Goal: Task Accomplishment & Management: Manage account settings

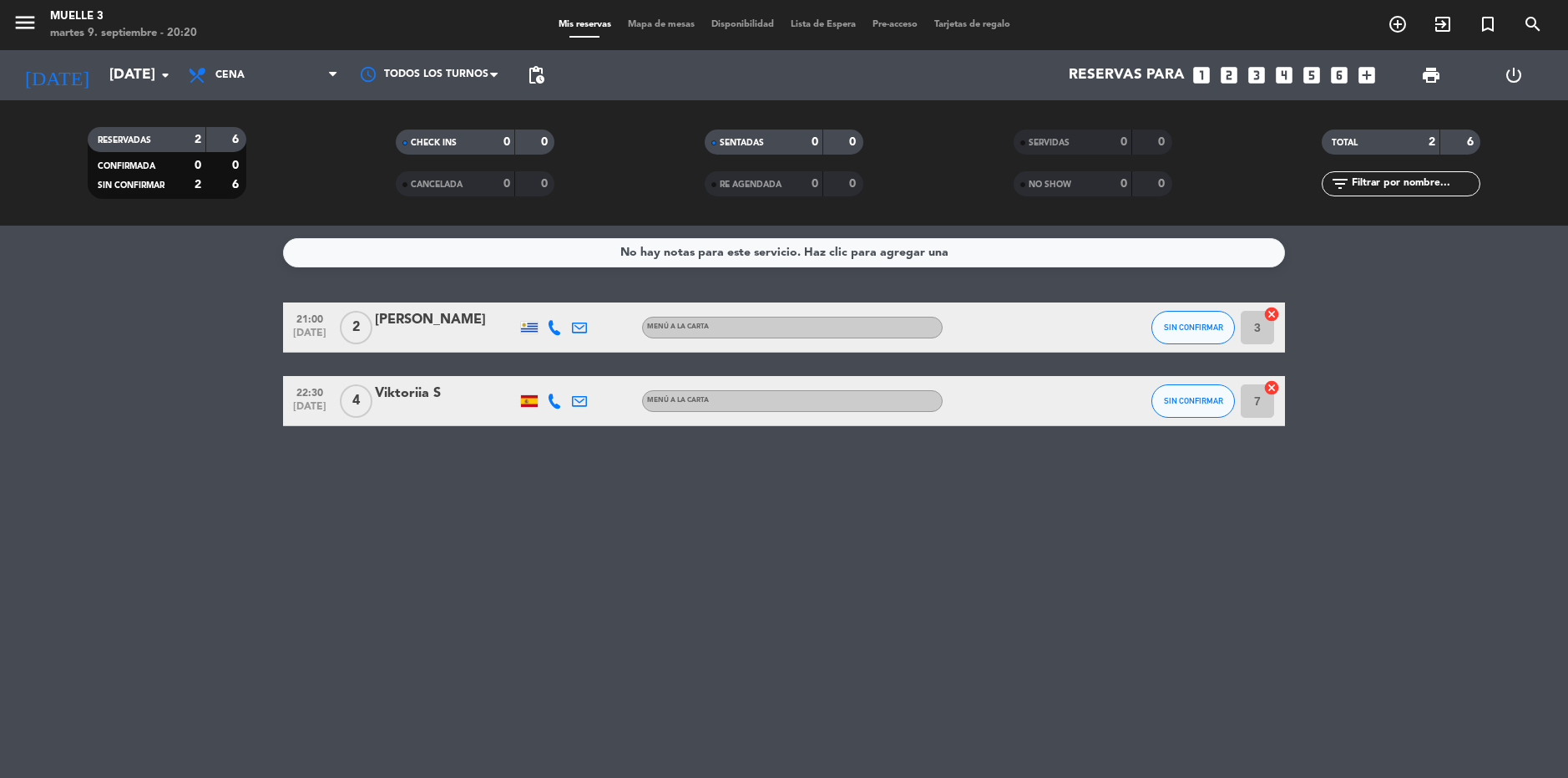
click at [1458, 322] on bookings-row "21:00 [DATE] 2 [PERSON_NAME] MENÚ A LA CARTA SIN CONFIRMAR 3 cancel 22:30 [DATE…" at bounding box center [784, 364] width 1568 height 124
click at [1384, 386] on bookings-row "21:00 [DATE] 2 [PERSON_NAME] MENÚ A LA CARTA SIN CONFIRMAR 3 cancel 22:30 [DATE…" at bounding box center [784, 364] width 1568 height 124
click at [1384, 386] on bookings-row "21:00 sep. 9 2 Gastón Cardinal MENÚ A LA CARTA SIN CONFIRMAR 3 cancel 22:30 sep…" at bounding box center [784, 364] width 1568 height 124
click at [658, 23] on span "Mapa de mesas" at bounding box center [662, 24] width 84 height 9
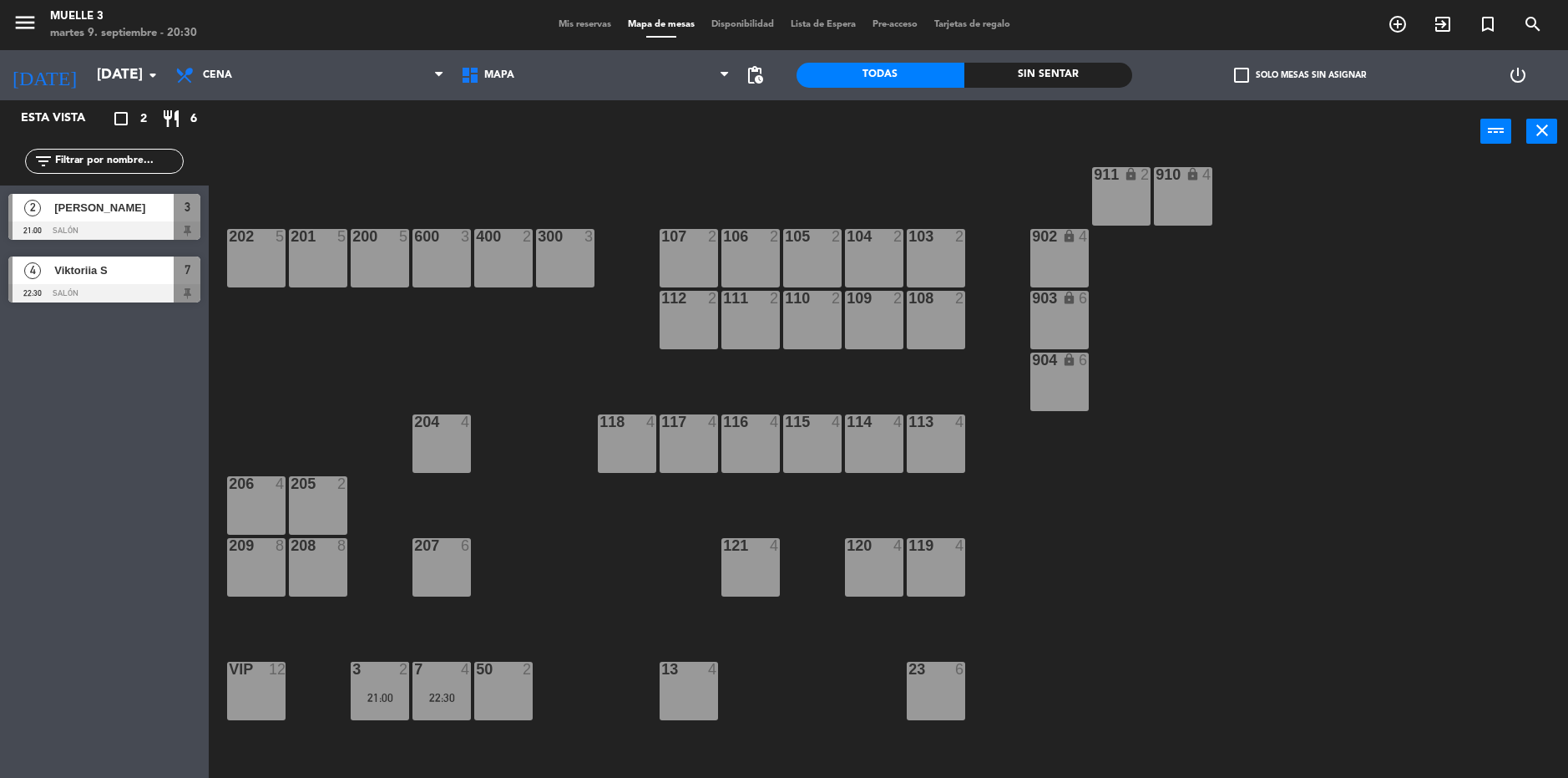
scroll to position [400, 0]
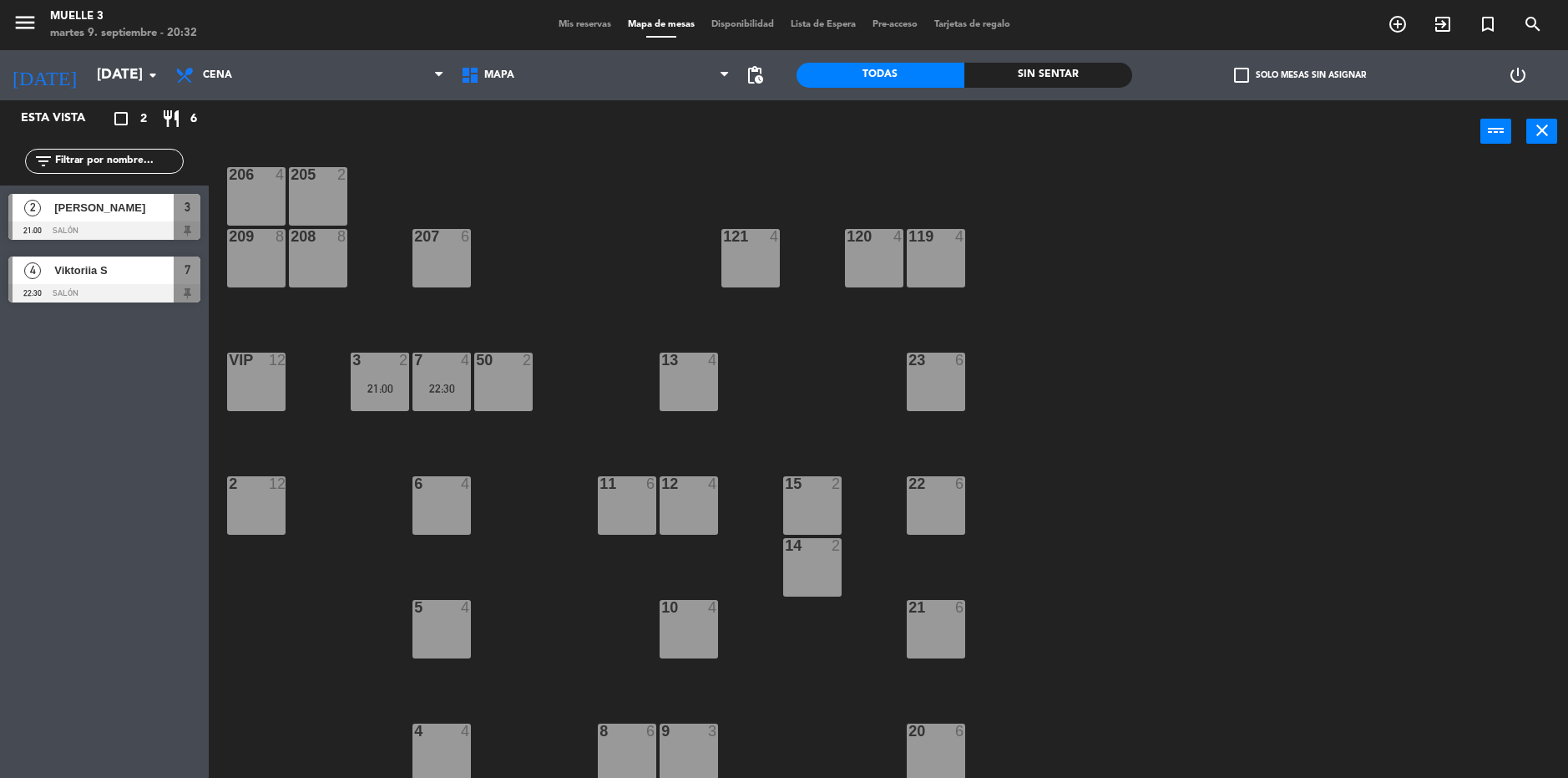
click at [1143, 458] on div "804 4 803 4 802 4 801 4 800 4 102 7 101 6 100 6 99 7 900 lock 2 901 lock 2 805 …" at bounding box center [896, 474] width 1344 height 615
click at [1060, 66] on div "Sin sentar" at bounding box center [1048, 75] width 168 height 25
click at [920, 78] on div "Todas" at bounding box center [880, 75] width 168 height 25
click at [1381, 424] on div "804 4 803 4 802 4 801 4 800 4 102 7 101 6 100 6 99 7 900 lock 2 901 lock 2 805 …" at bounding box center [896, 474] width 1344 height 615
click at [565, 37] on div "menu Muelle 3 martes 9. septiembre - 20:39 Mis reservas Mapa de mesas Disponibi…" at bounding box center [784, 24] width 1568 height 50
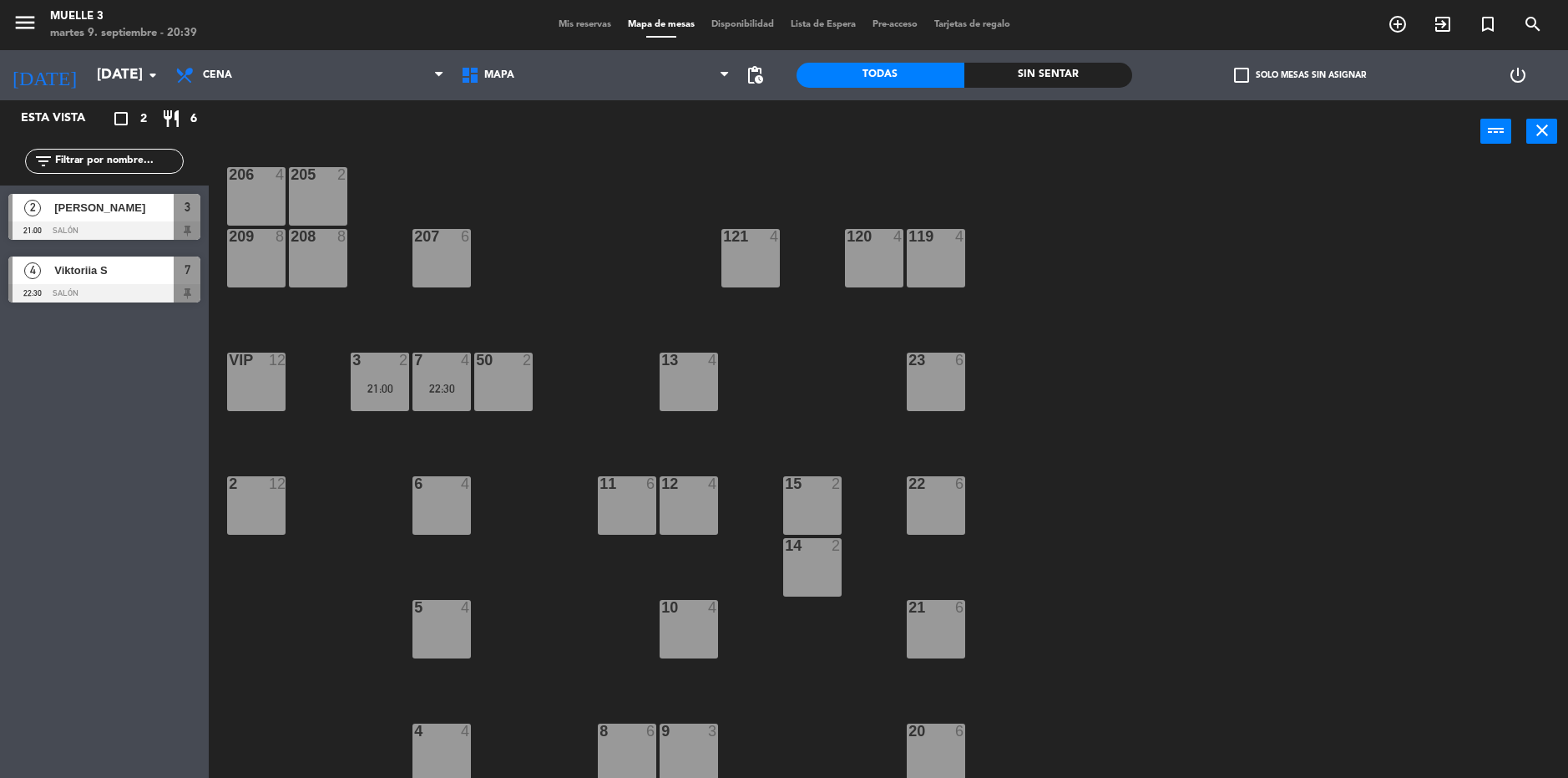
click at [565, 26] on span "Mis reservas" at bounding box center [584, 24] width 69 height 9
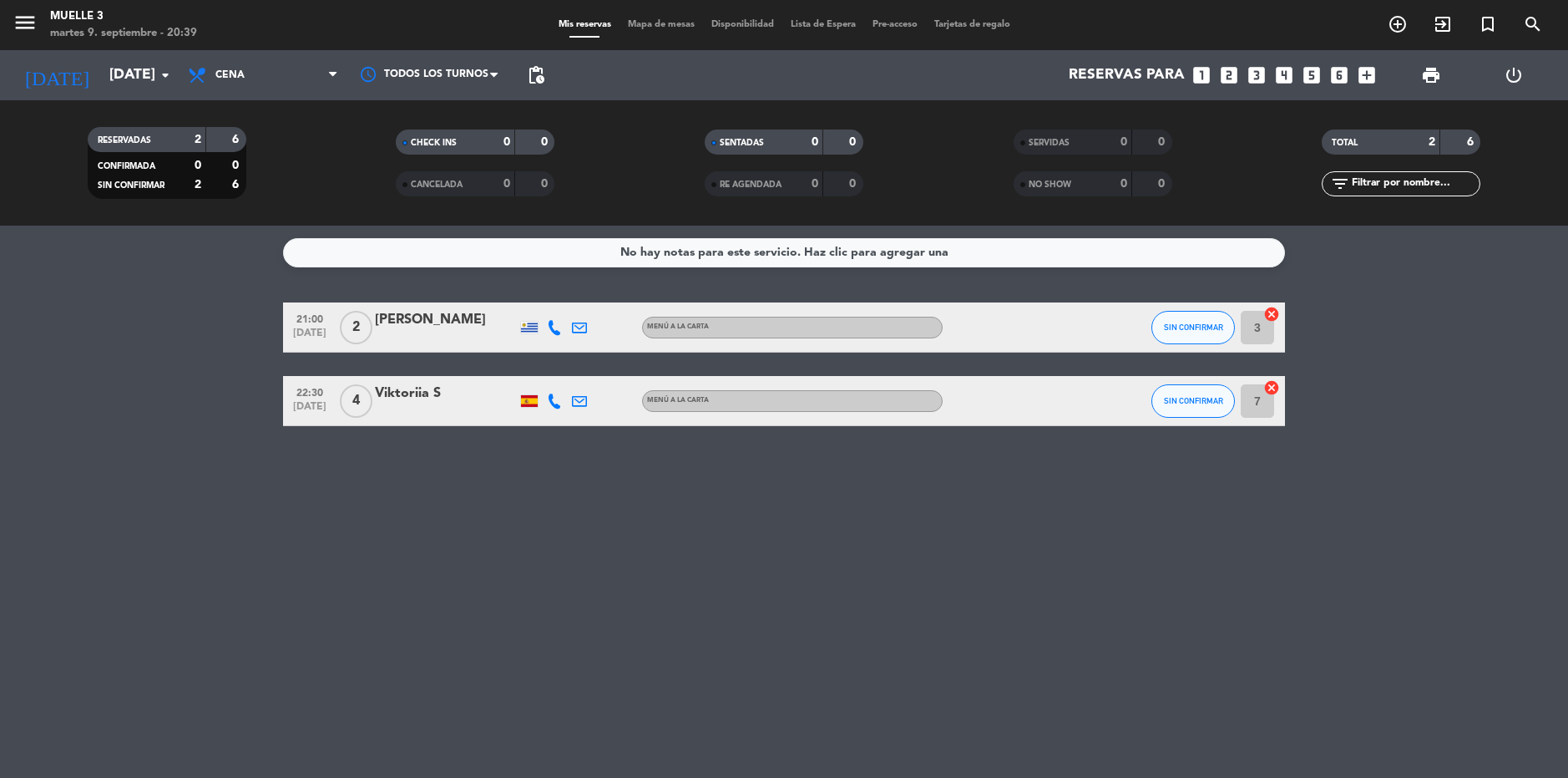
click at [159, 358] on bookings-row "21:00 sep. 9 2 Gastón Cardinal MENÚ A LA CARTA SIN CONFIRMAR 3 cancel 22:30 sep…" at bounding box center [784, 364] width 1568 height 124
click at [1178, 327] on span "SIN CONFIRMAR" at bounding box center [1193, 326] width 60 height 9
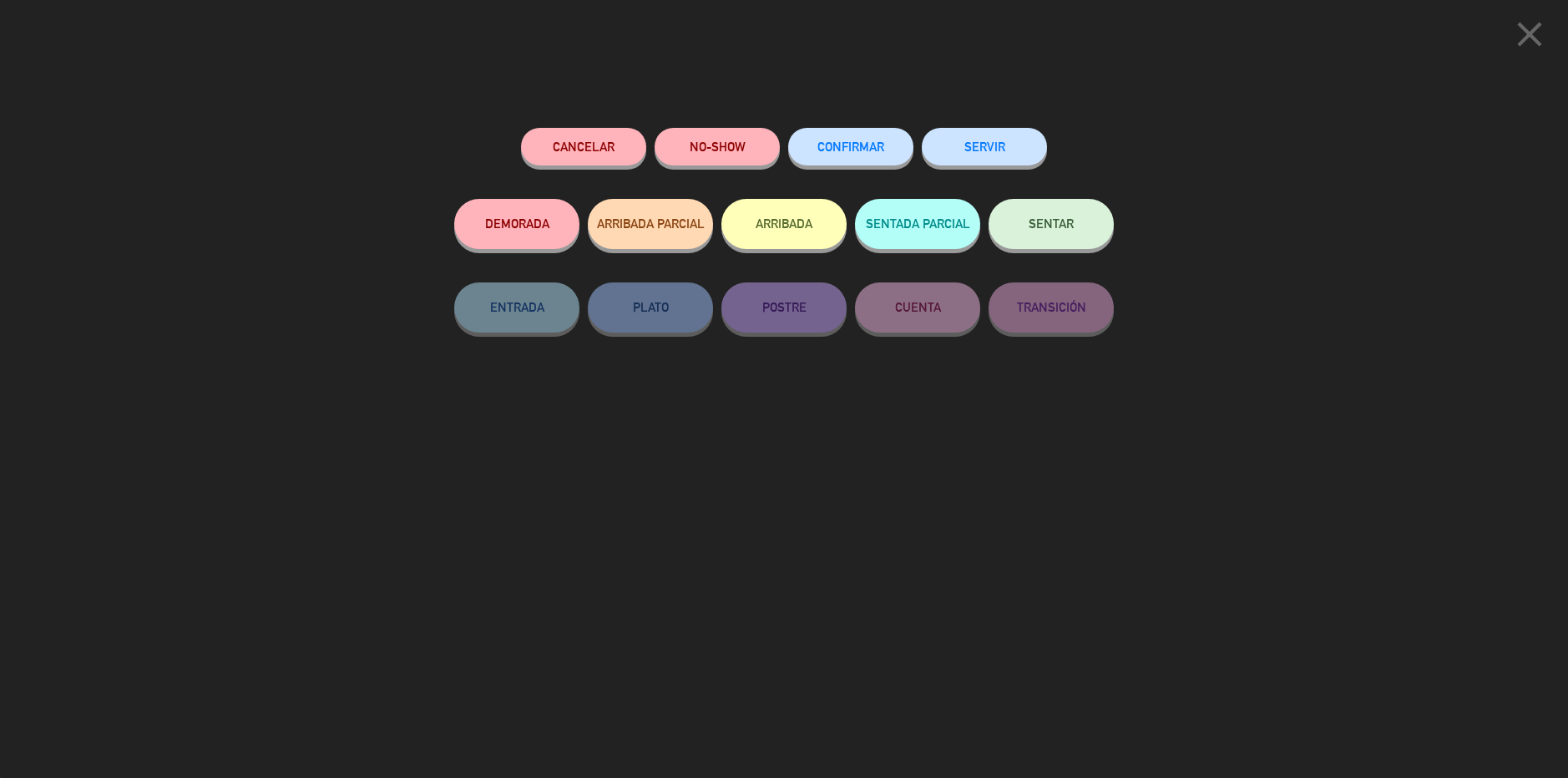
click at [1007, 147] on button "SERVIR" at bounding box center [985, 146] width 125 height 38
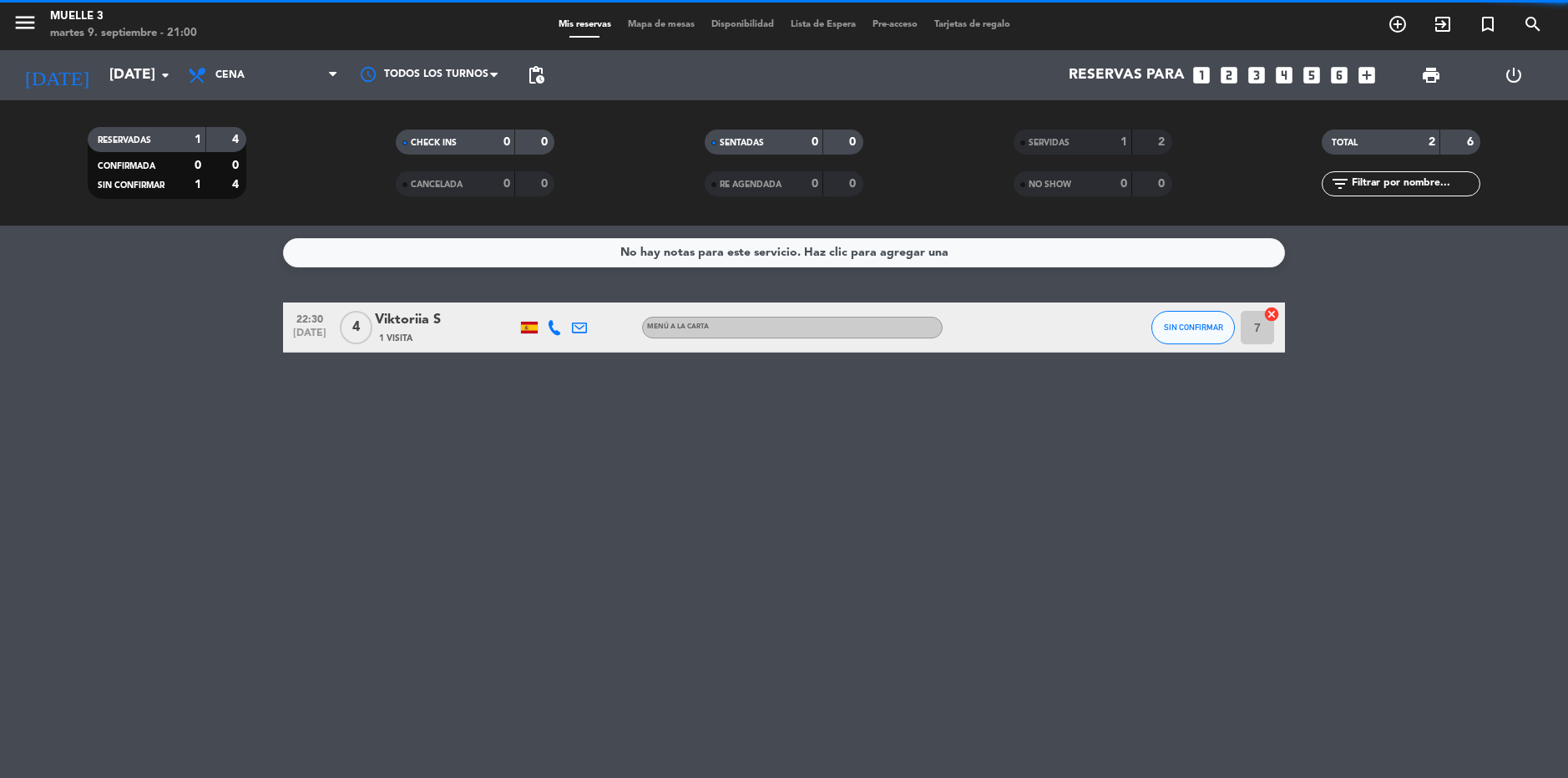
click at [252, 542] on div "No hay notas para este servicio. Haz clic para agregar una 22:30 [DATE] 4 Vikto…" at bounding box center [784, 502] width 1568 height 553
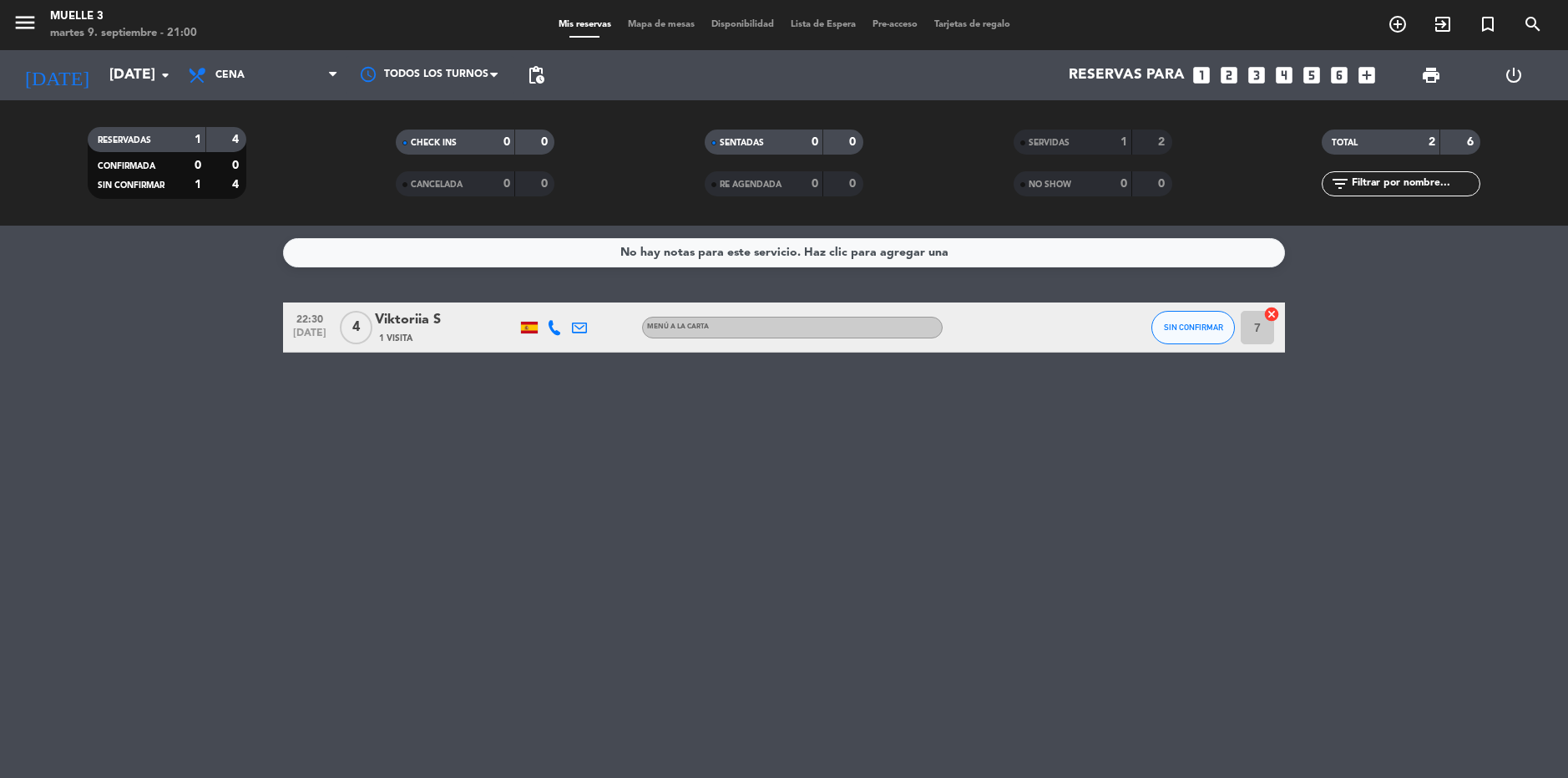
click at [150, 348] on bookings-row "22:30 sep. 9 4 Viktoriia S 1 Visita MENÚ A LA CARTA SIN CONFIRMAR 7 cancel" at bounding box center [784, 327] width 1568 height 50
click at [663, 534] on div "No hay notas para este servicio. Haz clic para agregar una 22:30 [DATE] 4 Vikto…" at bounding box center [784, 502] width 1568 height 553
click at [1427, 527] on div "No hay notas para este servicio. Haz clic para agregar una 22:30 [DATE] 4 Vikto…" at bounding box center [784, 502] width 1568 height 553
click at [126, 294] on div "No hay notas para este servicio. Haz clic para agregar una 22:30 [DATE] 4 Vikto…" at bounding box center [784, 502] width 1568 height 553
